Goal: Check status: Check status

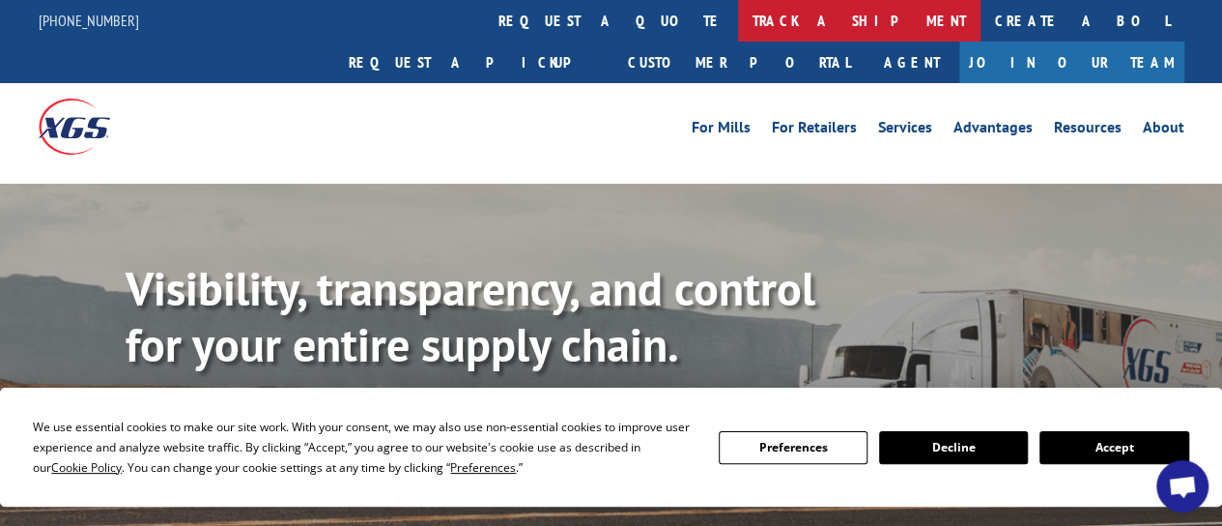
click at [738, 15] on link "track a shipment" at bounding box center [859, 21] width 243 height 42
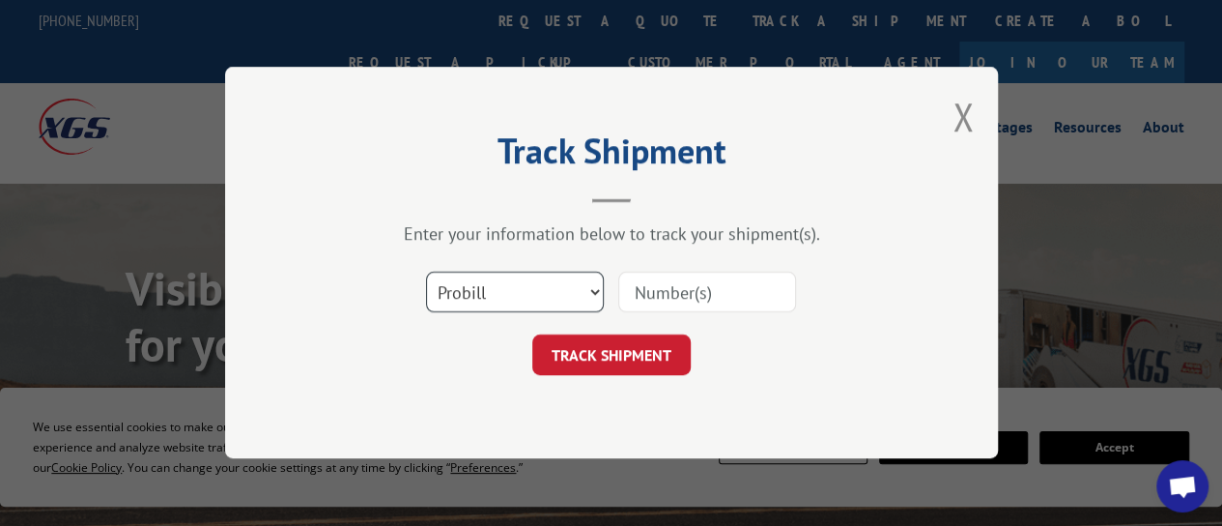
click at [589, 293] on select "Select category... Probill BOL PO" at bounding box center [515, 292] width 178 height 41
select select "bol"
click at [426, 272] on select "Select category... Probill BOL PO" at bounding box center [515, 292] width 178 height 41
click at [667, 297] on input at bounding box center [707, 292] width 178 height 41
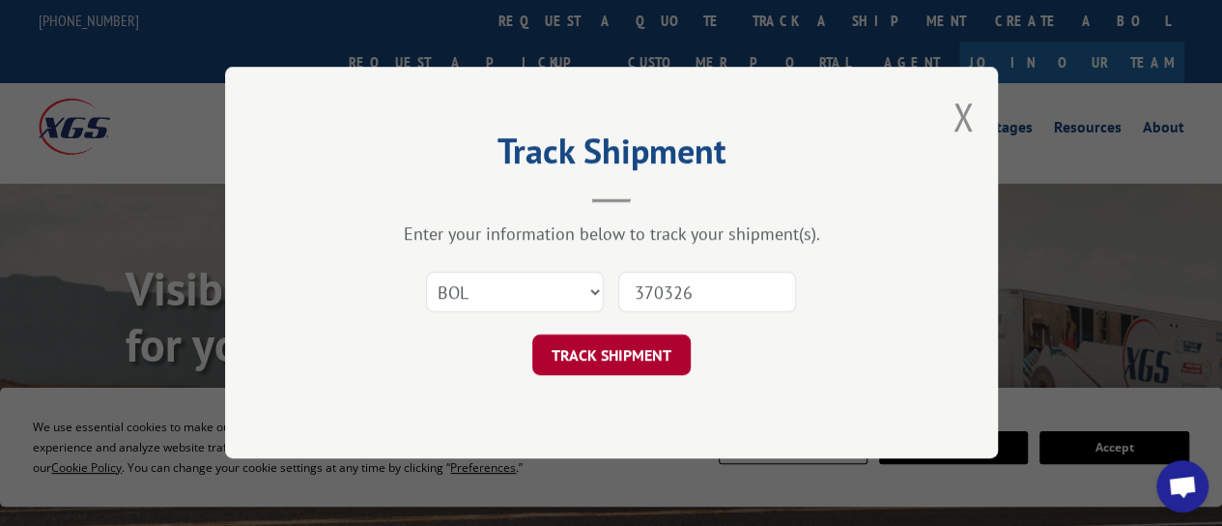
type input "370326"
click at [664, 358] on button "TRACK SHIPMENT" at bounding box center [611, 355] width 158 height 41
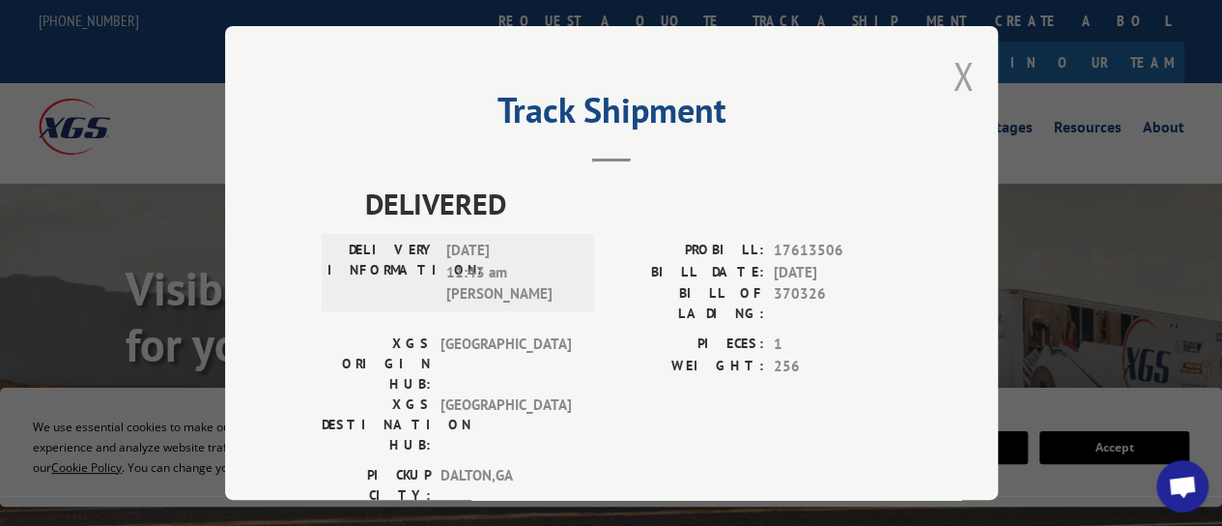
click at [954, 67] on button "Close modal" at bounding box center [963, 75] width 21 height 51
